Goal: Go to known website: Go to known website

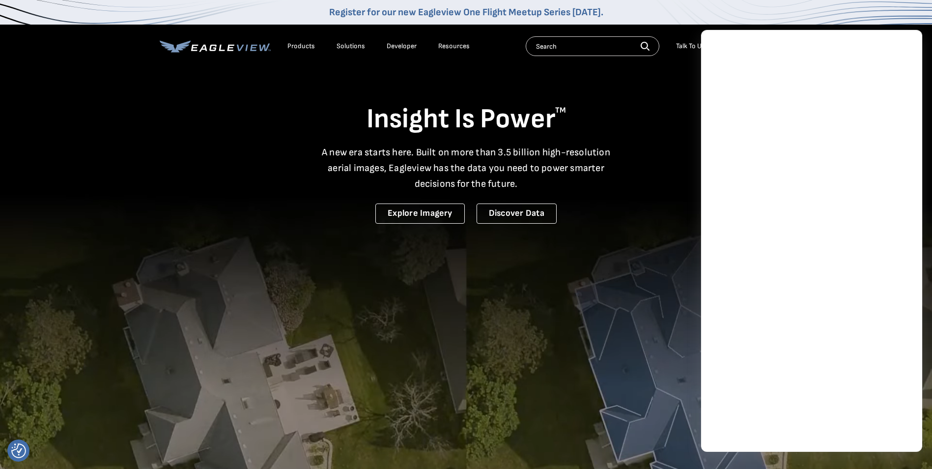
click at [658, 209] on div "Insight Is Power TM A new era starts here. Built on more than 3.5 billion high-…" at bounding box center [466, 145] width 613 height 157
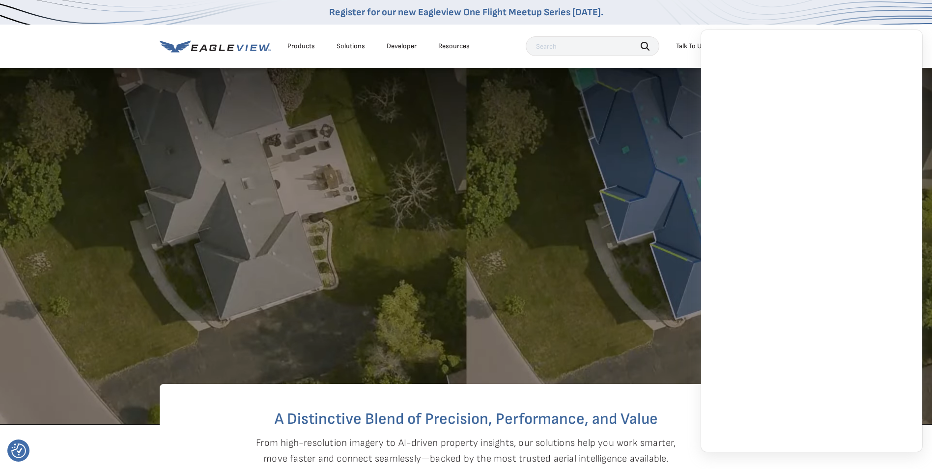
scroll to position [295, 0]
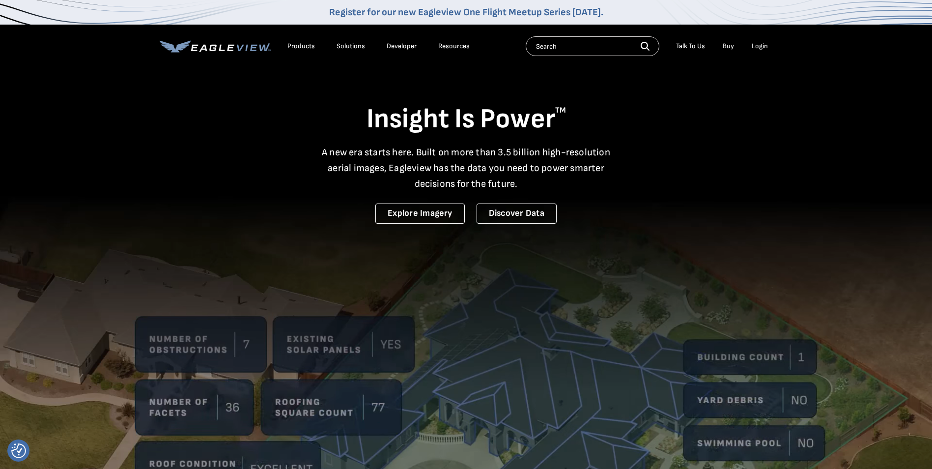
click at [727, 42] on link "Buy" at bounding box center [728, 46] width 11 height 9
